Goal: Navigation & Orientation: Find specific page/section

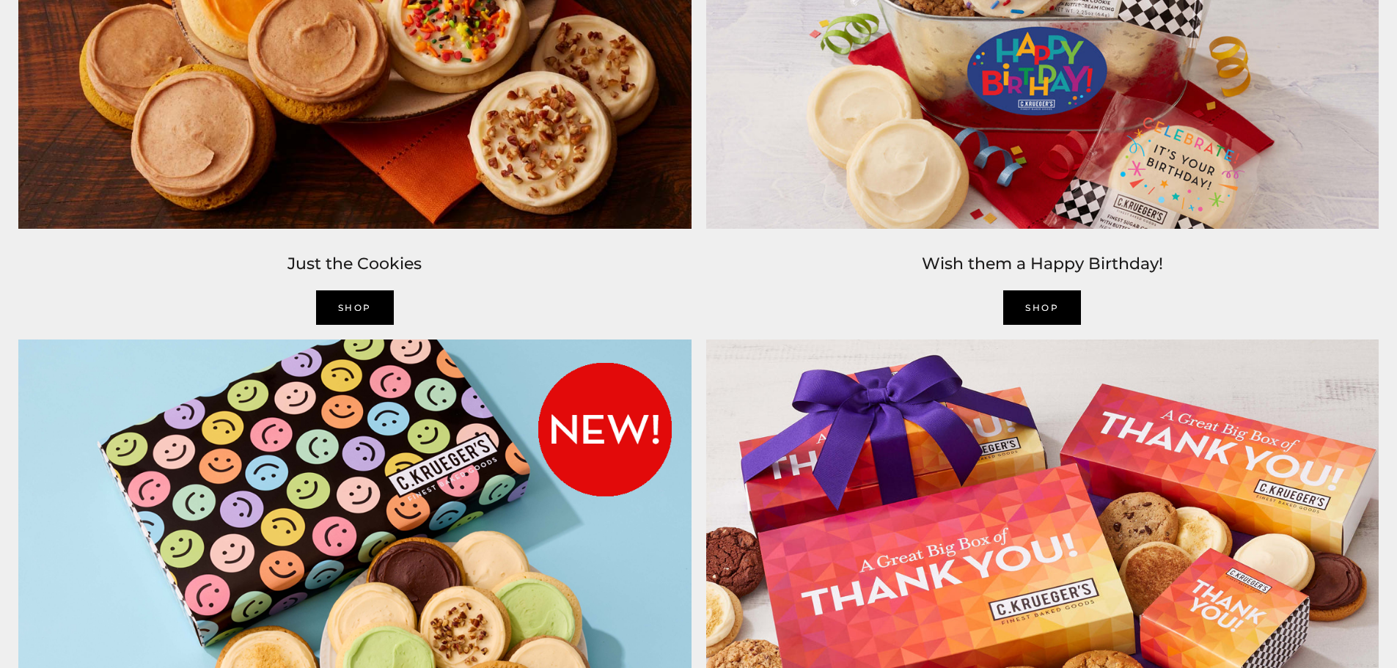
scroll to position [2567, 0]
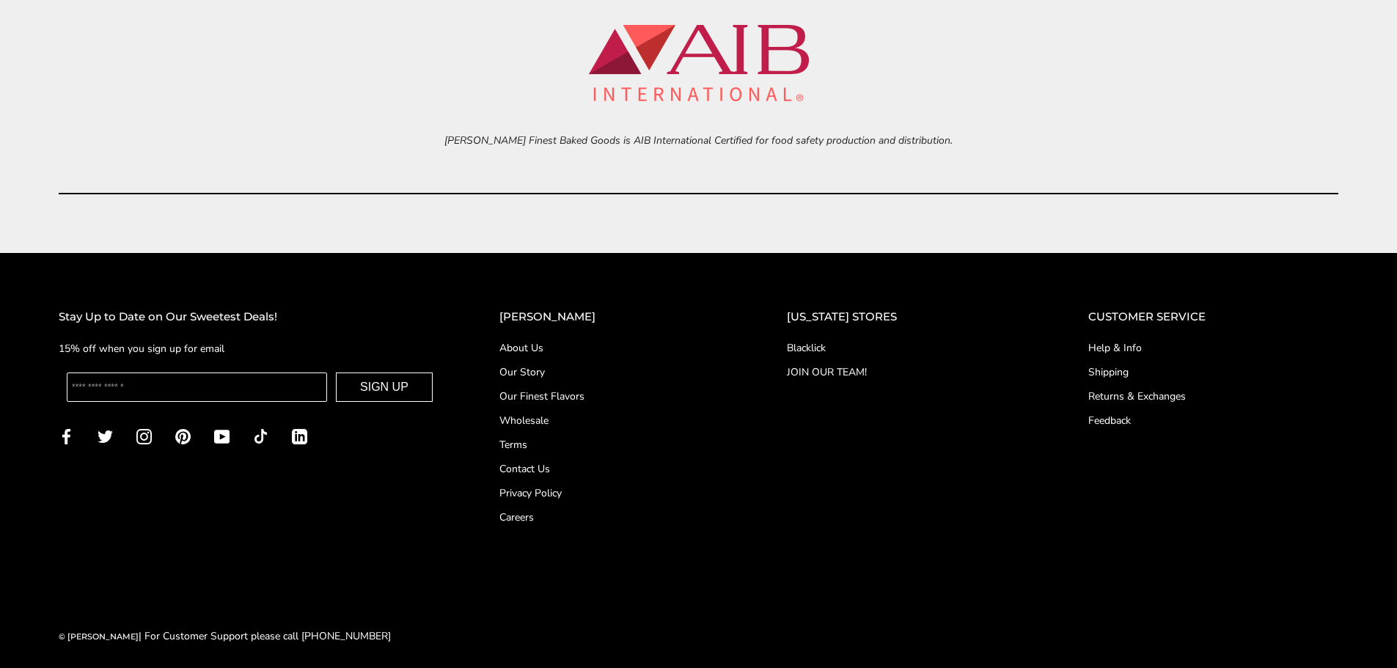
scroll to position [6838, 0]
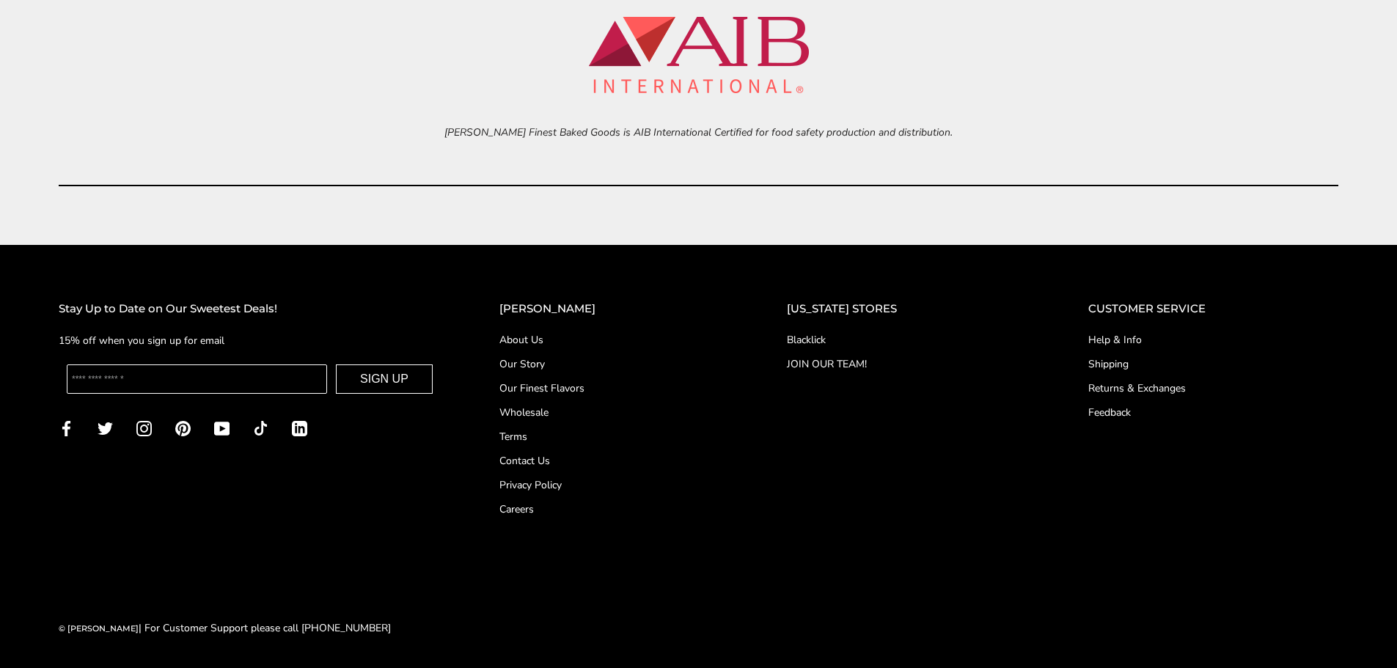
click at [828, 340] on link "Blacklick" at bounding box center [908, 339] width 243 height 15
